Goal: Task Accomplishment & Management: Manage account settings

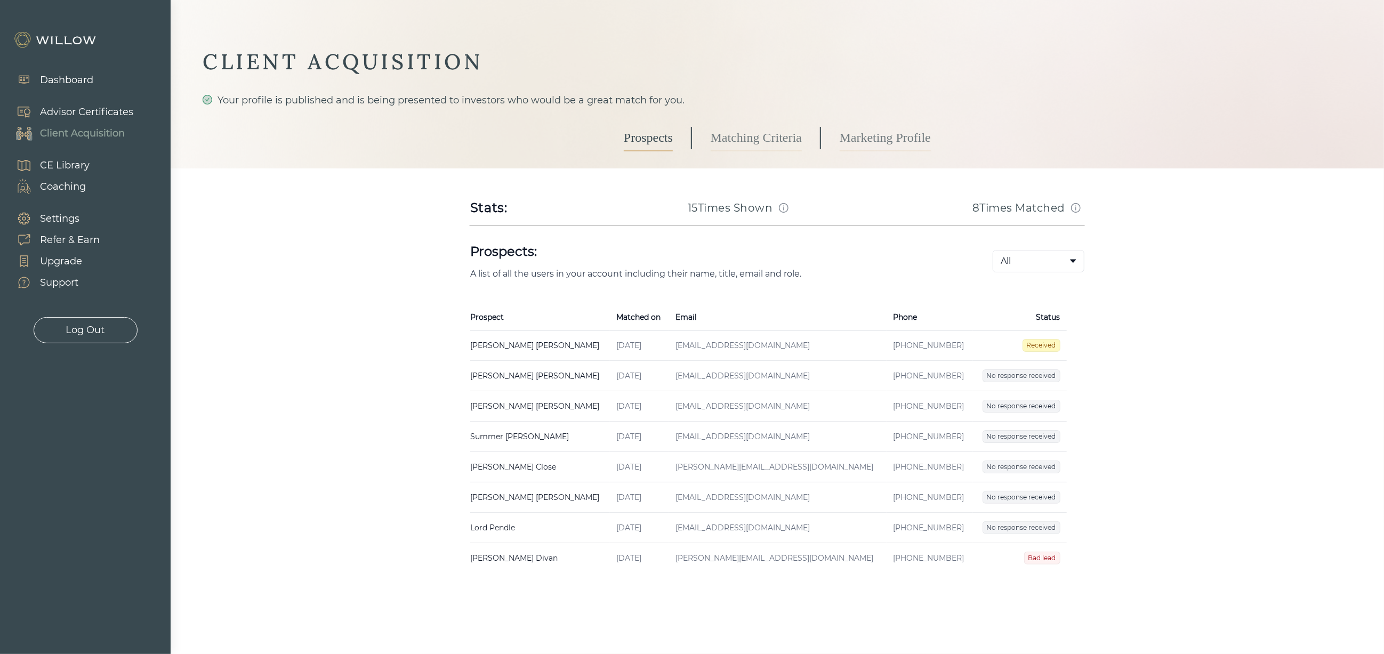
click at [886, 348] on td "[PHONE_NUMBER]" at bounding box center [929, 345] width 86 height 30
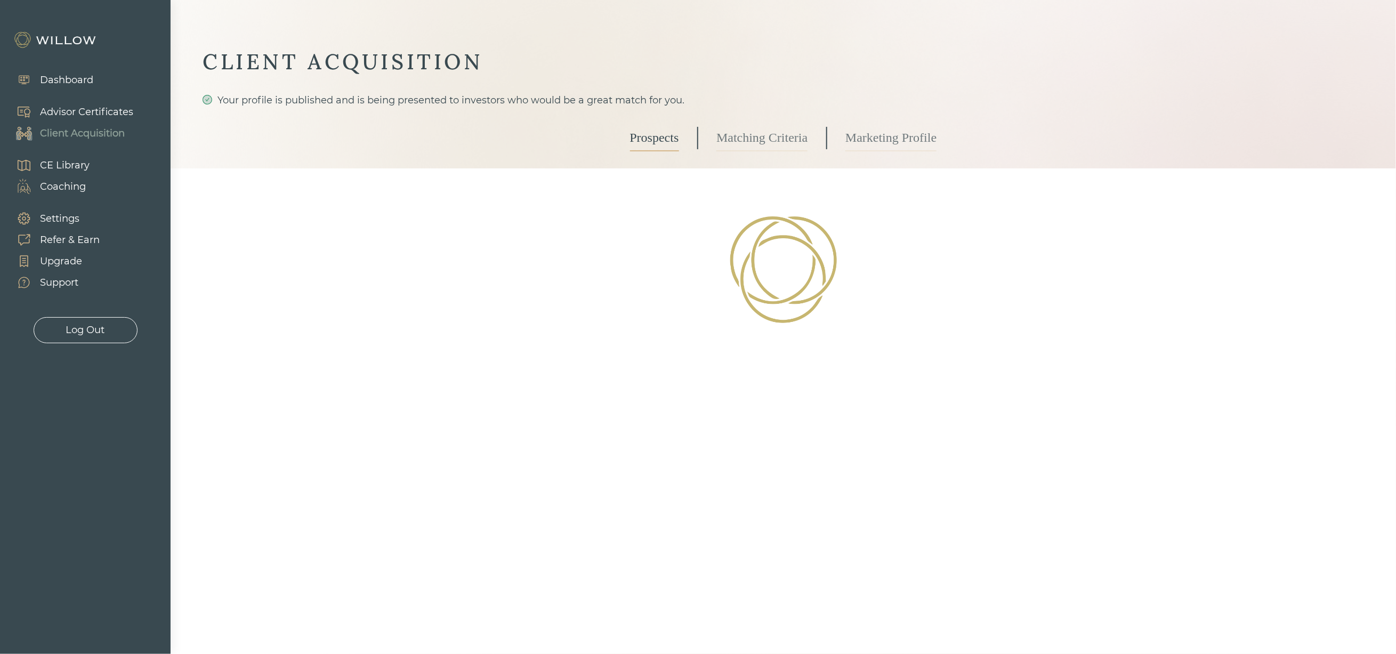
select select "3"
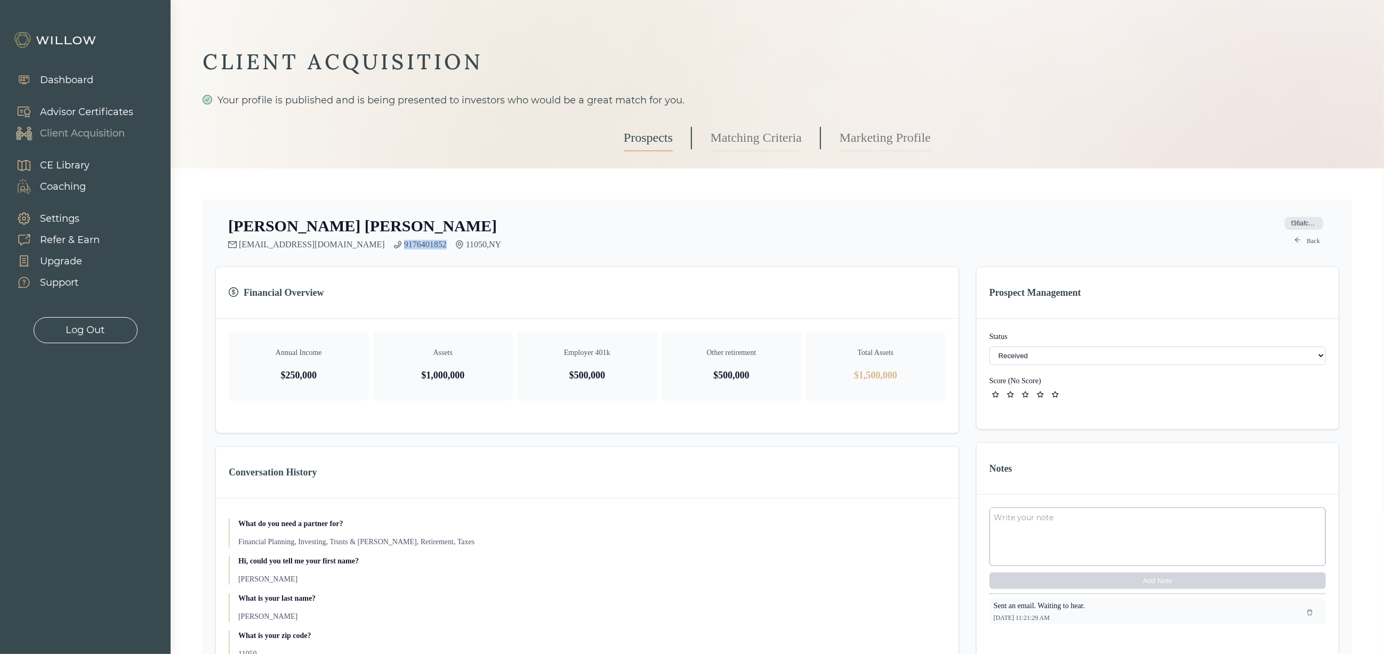
drag, startPoint x: 373, startPoint y: 245, endPoint x: 327, endPoint y: 247, distance: 45.9
click at [327, 247] on div "[EMAIL_ADDRESS][DOMAIN_NAME] 9176401852 11050 , [GEOGRAPHIC_DATA]" at bounding box center [364, 245] width 273 height 10
copy link "9176401852"
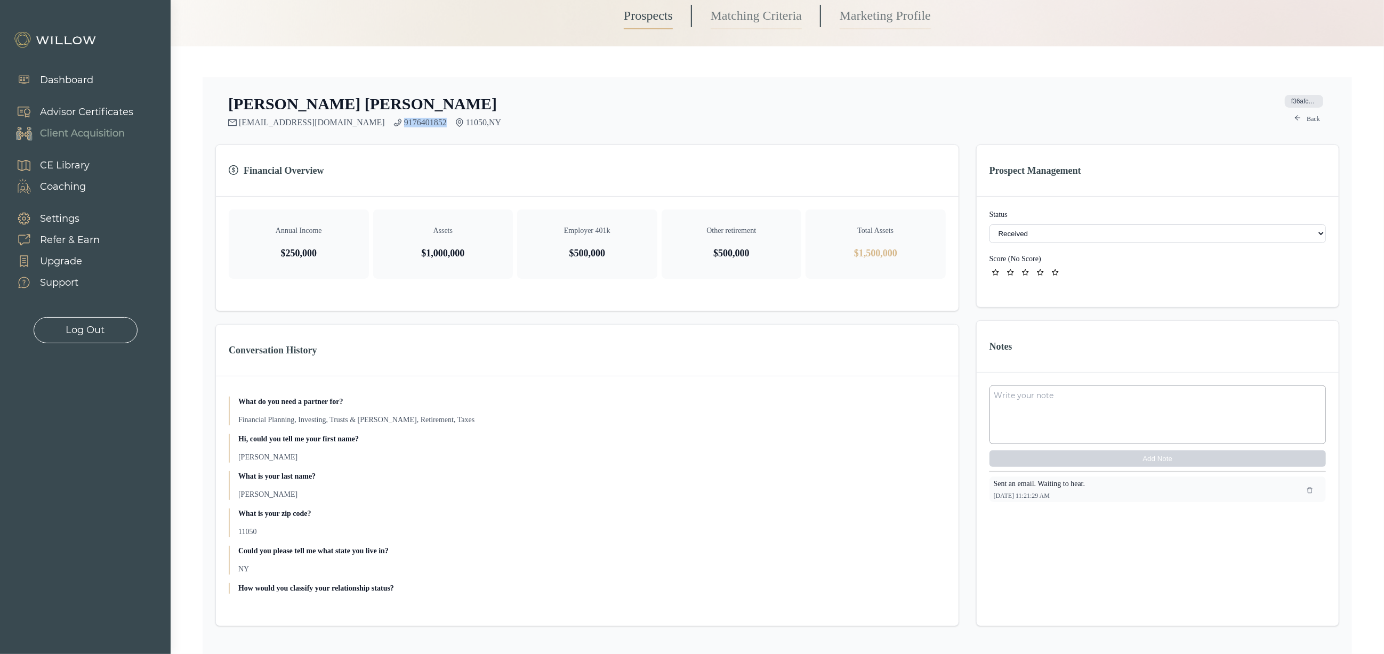
scroll to position [160, 0]
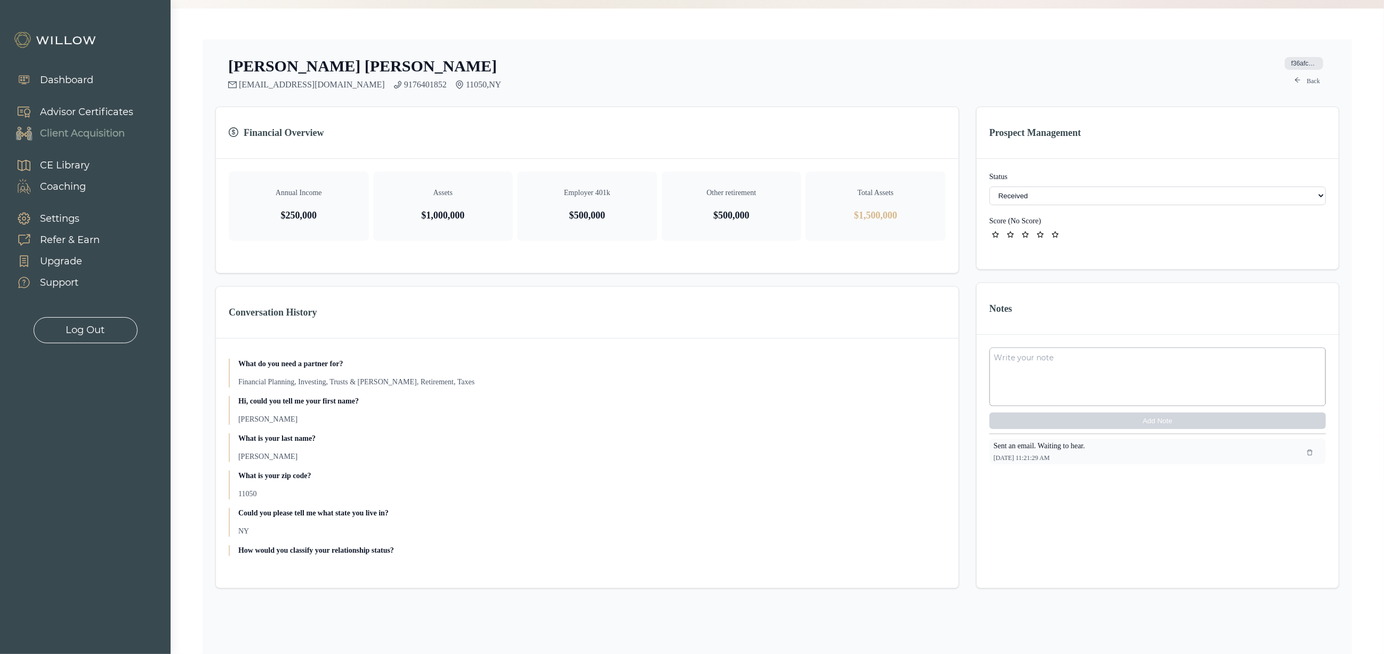
click at [1028, 383] on textarea at bounding box center [1157, 377] width 336 height 59
type textarea "left a voice message."
click at [1097, 417] on button "Add Note" at bounding box center [1157, 421] width 336 height 17
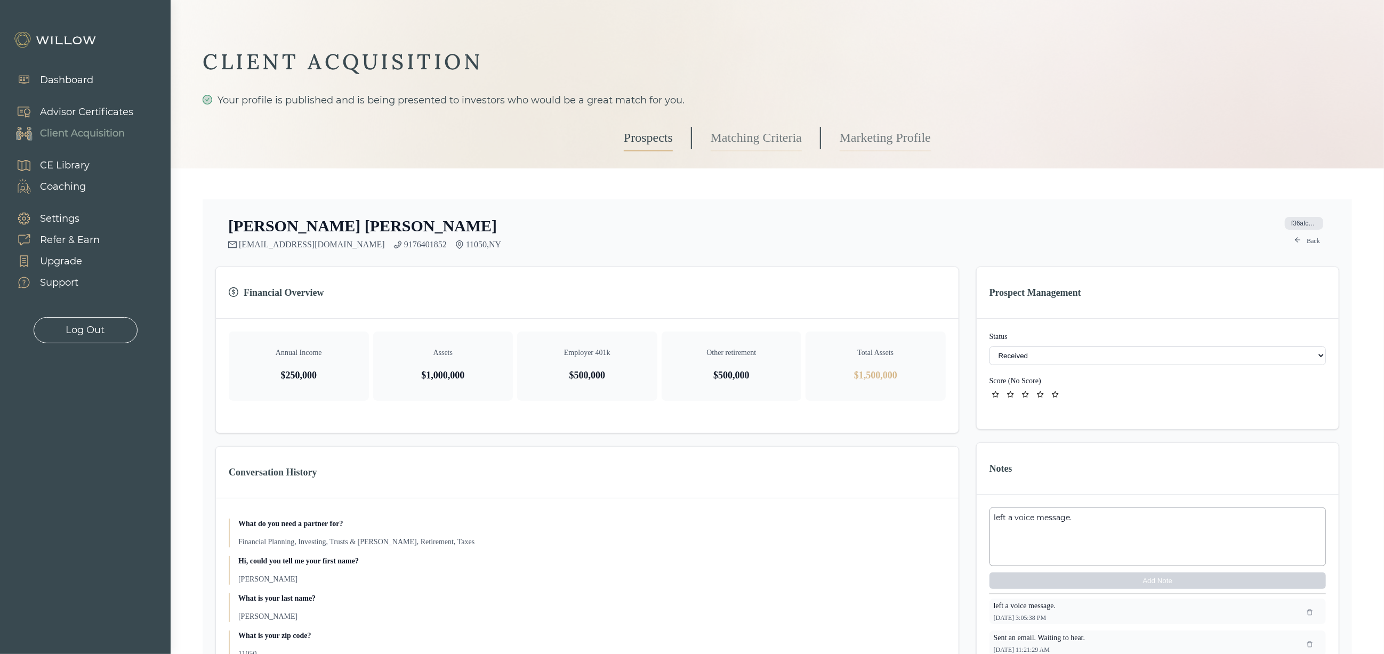
click at [635, 137] on link "Prospects" at bounding box center [648, 138] width 49 height 27
